Goal: Check status: Check status

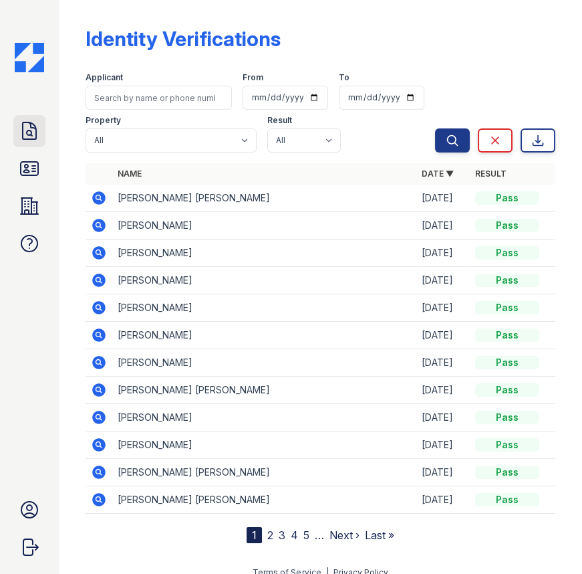
click at [19, 130] on icon at bounding box center [29, 130] width 21 height 21
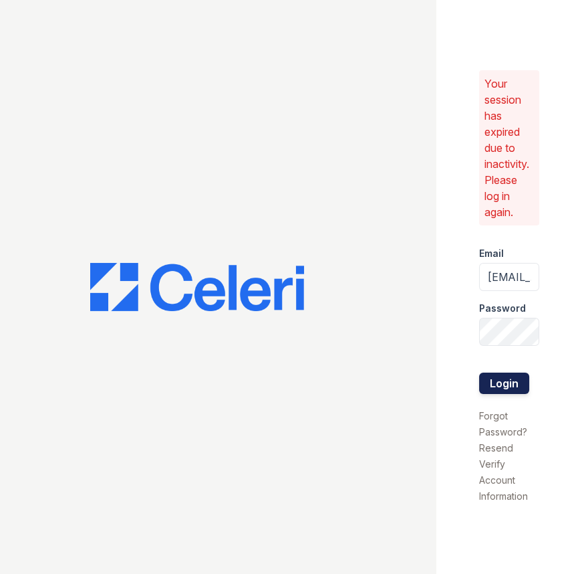
click at [516, 378] on button "Login" at bounding box center [504, 382] width 50 height 21
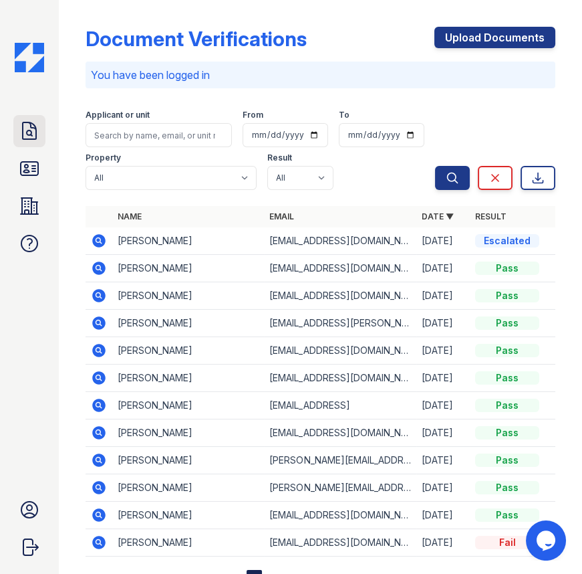
click at [27, 141] on icon at bounding box center [29, 130] width 21 height 21
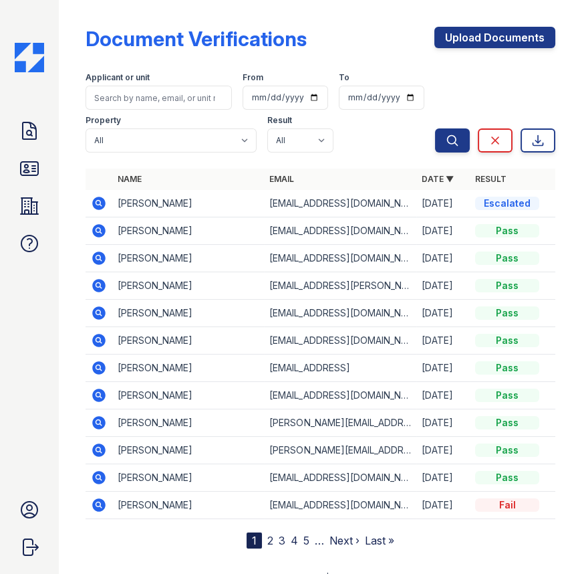
click at [97, 203] on icon at bounding box center [97, 202] width 3 height 3
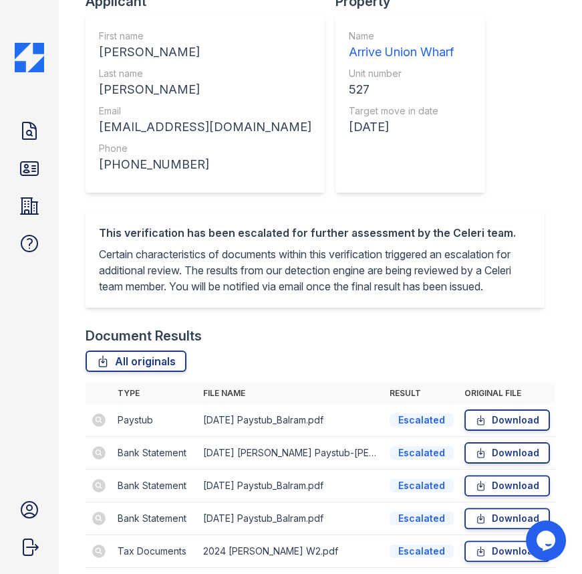
scroll to position [364, 0]
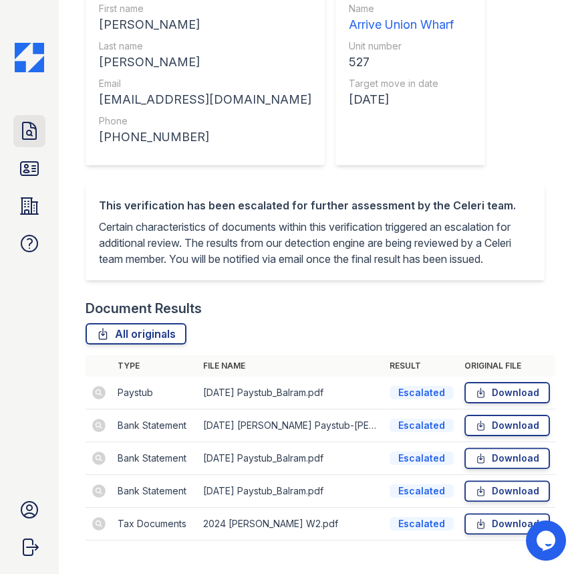
click at [25, 130] on icon at bounding box center [29, 130] width 21 height 21
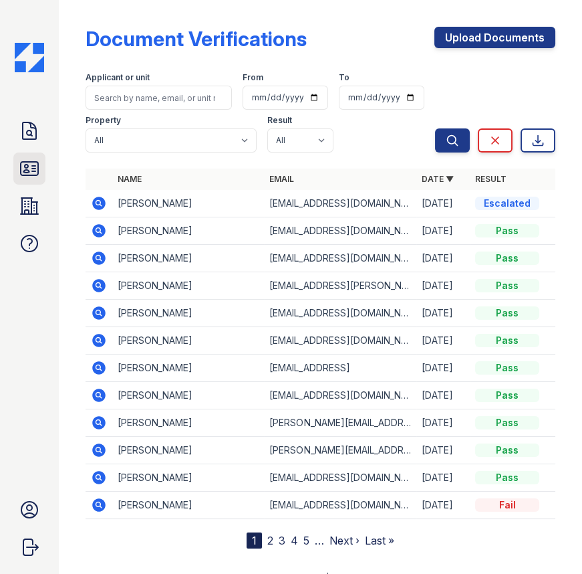
click at [25, 164] on icon at bounding box center [29, 168] width 17 height 13
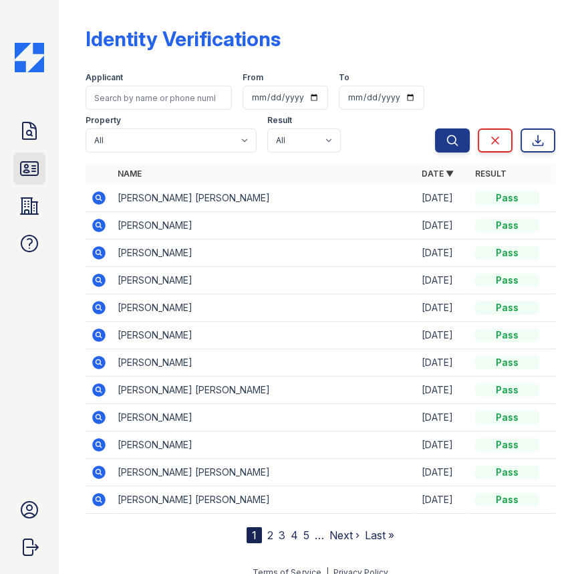
click at [27, 166] on icon at bounding box center [29, 168] width 21 height 21
click at [27, 136] on icon at bounding box center [29, 130] width 21 height 21
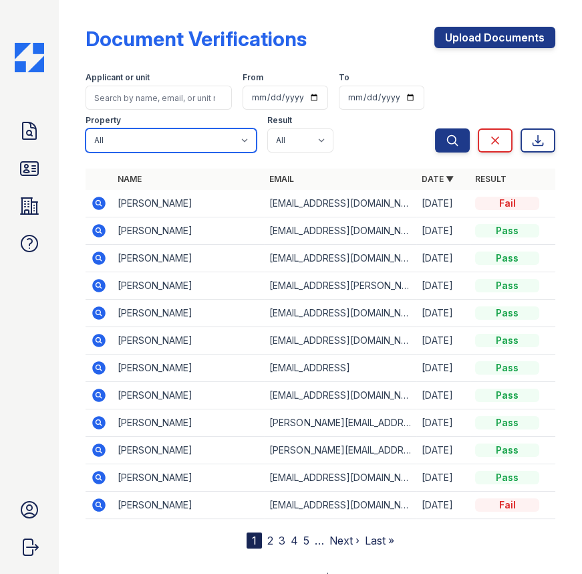
click at [138, 141] on select "All Arrive Union Wharf" at bounding box center [171, 140] width 171 height 24
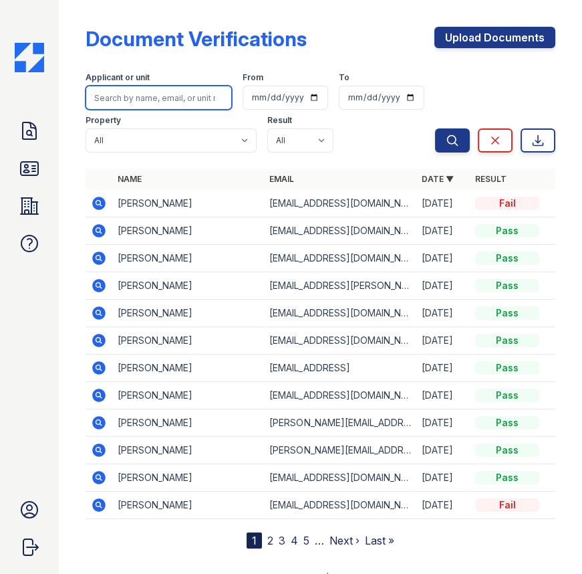
click at [138, 102] on input "search" at bounding box center [159, 98] width 146 height 24
type input "kha"
click at [435, 128] on button "Search" at bounding box center [452, 140] width 35 height 24
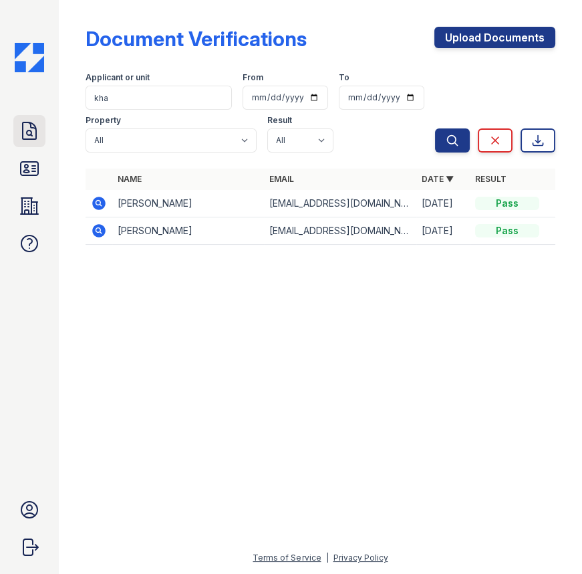
click at [30, 138] on icon at bounding box center [29, 130] width 21 height 21
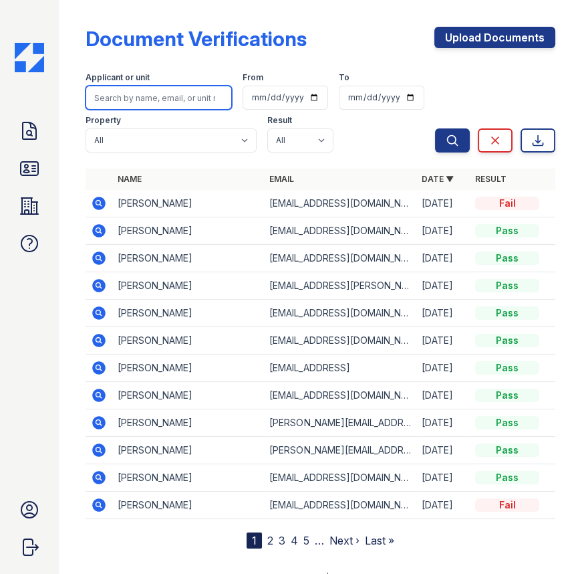
click at [148, 100] on input "search" at bounding box center [159, 98] width 146 height 24
type input "xiaomi"
click at [435, 128] on button "Search" at bounding box center [452, 140] width 35 height 24
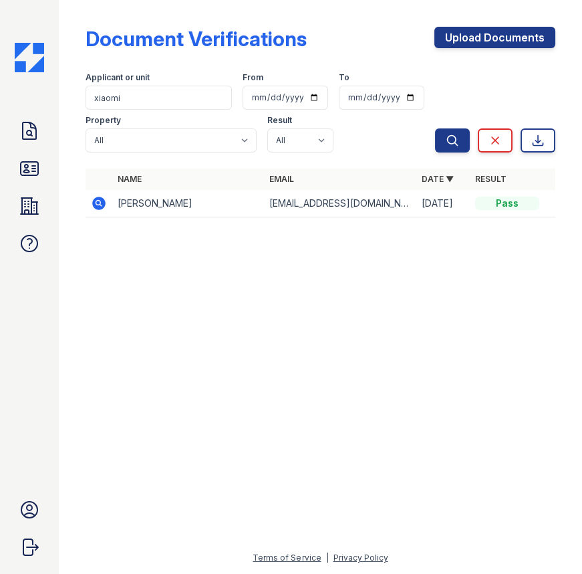
click at [100, 202] on icon at bounding box center [98, 203] width 13 height 13
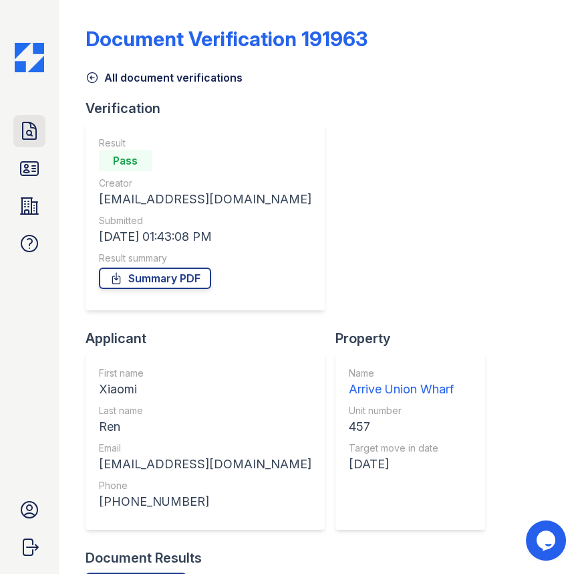
click at [33, 136] on icon at bounding box center [29, 130] width 21 height 21
